Goal: Task Accomplishment & Management: Manage account settings

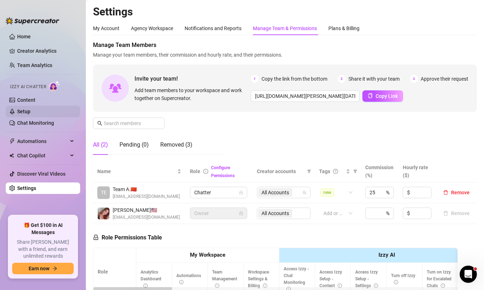
click at [30, 109] on link "Setup" at bounding box center [23, 112] width 13 height 6
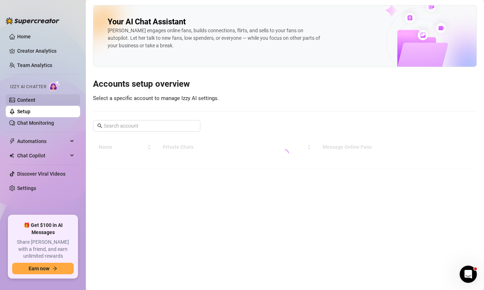
click at [35, 98] on link "Content" at bounding box center [26, 100] width 18 height 6
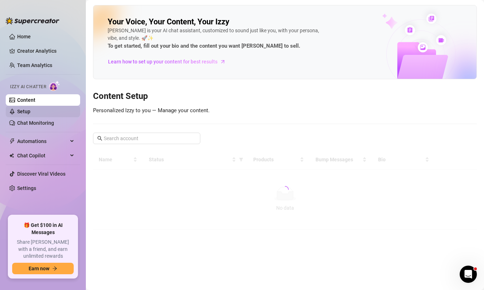
click at [30, 114] on link "Setup" at bounding box center [23, 112] width 13 height 6
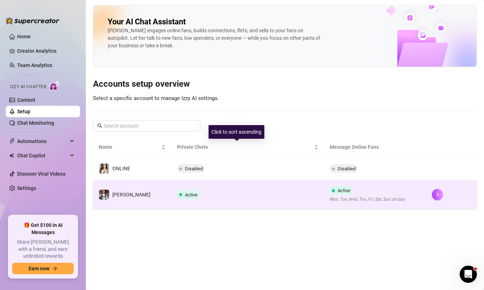
click at [224, 195] on td "Active" at bounding box center [248, 194] width 153 height 29
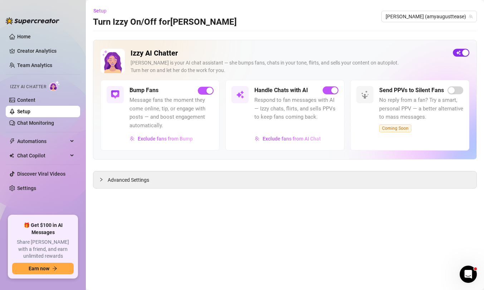
click at [460, 53] on span "button" at bounding box center [461, 53] width 16 height 8
